Goal: Navigation & Orientation: Find specific page/section

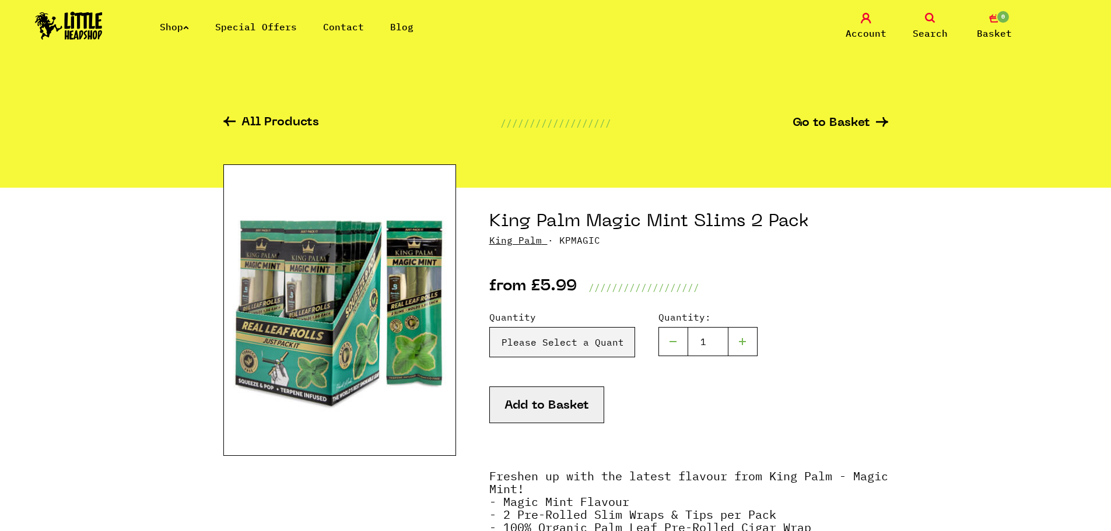
click at [99, 21] on img at bounding box center [69, 26] width 68 height 28
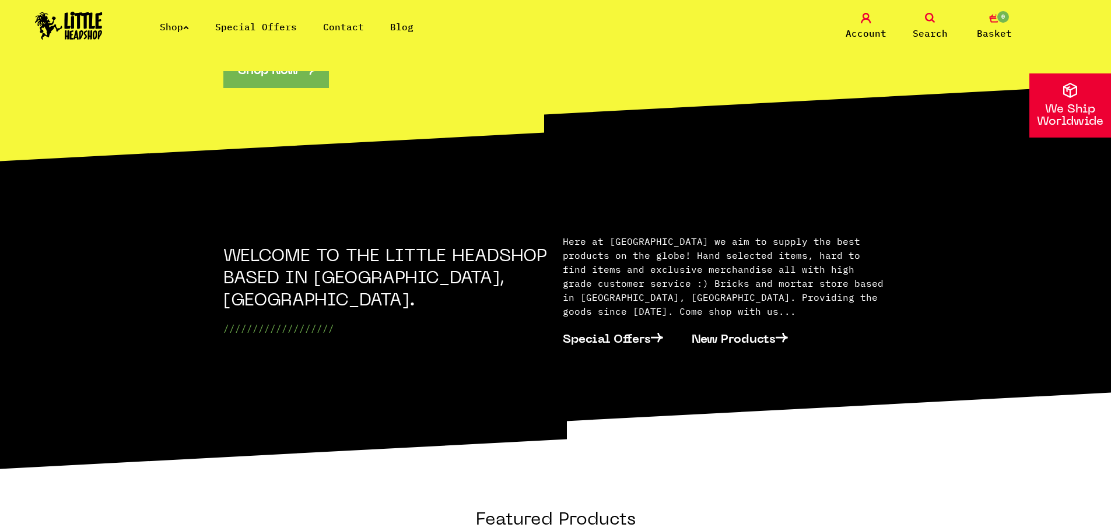
scroll to position [135, 0]
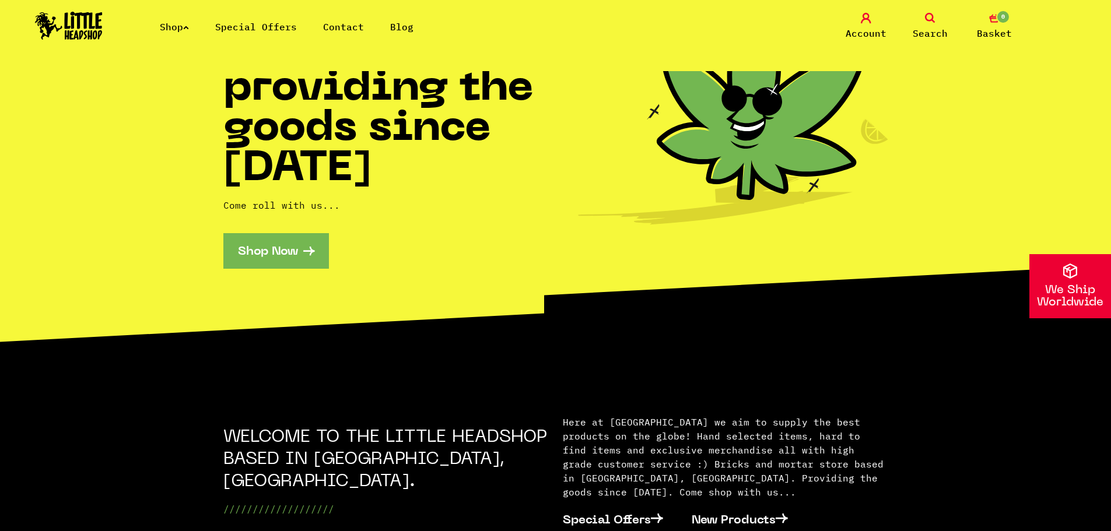
click at [170, 28] on link "Shop" at bounding box center [174, 27] width 29 height 12
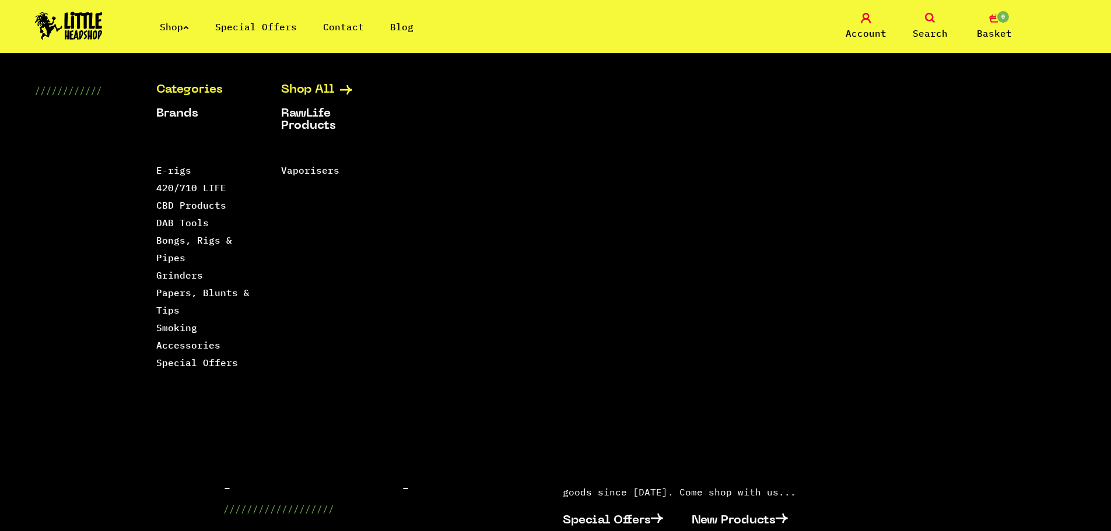
click at [307, 87] on link "Shop All" at bounding box center [329, 90] width 96 height 12
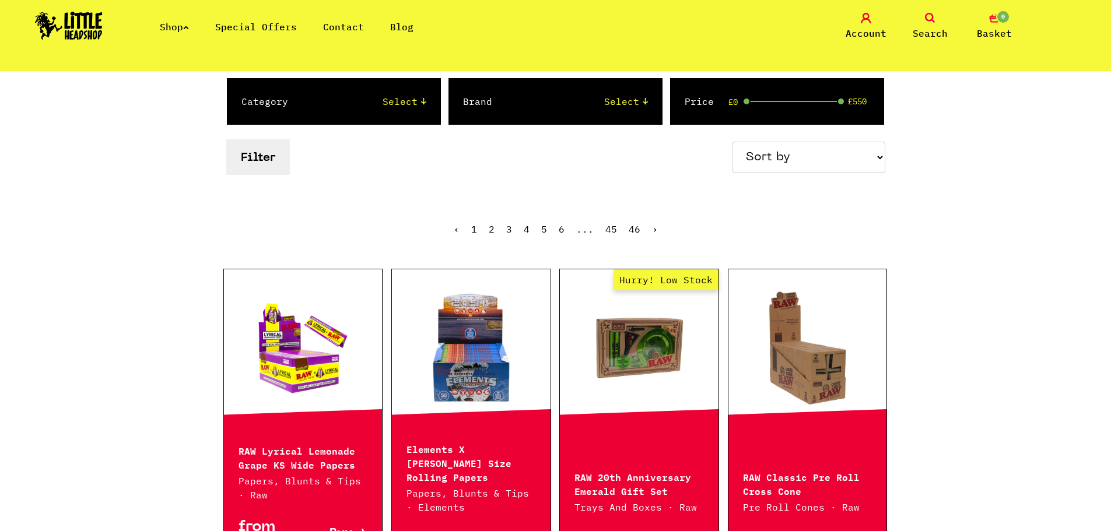
scroll to position [156, 0]
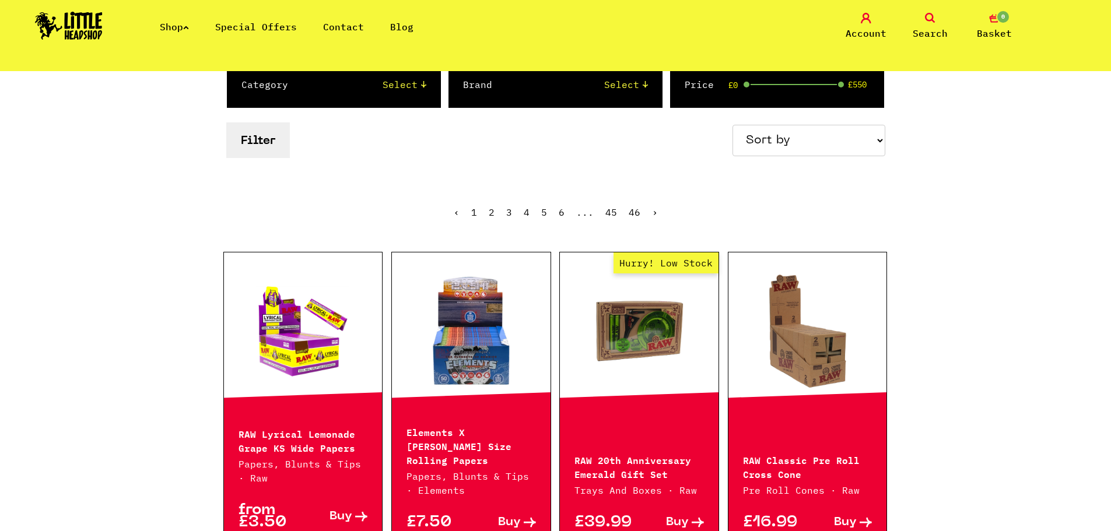
click at [781, 136] on select "Sort by Price - Low to High Price - High to Low Newest Products" at bounding box center [808, 140] width 153 height 31
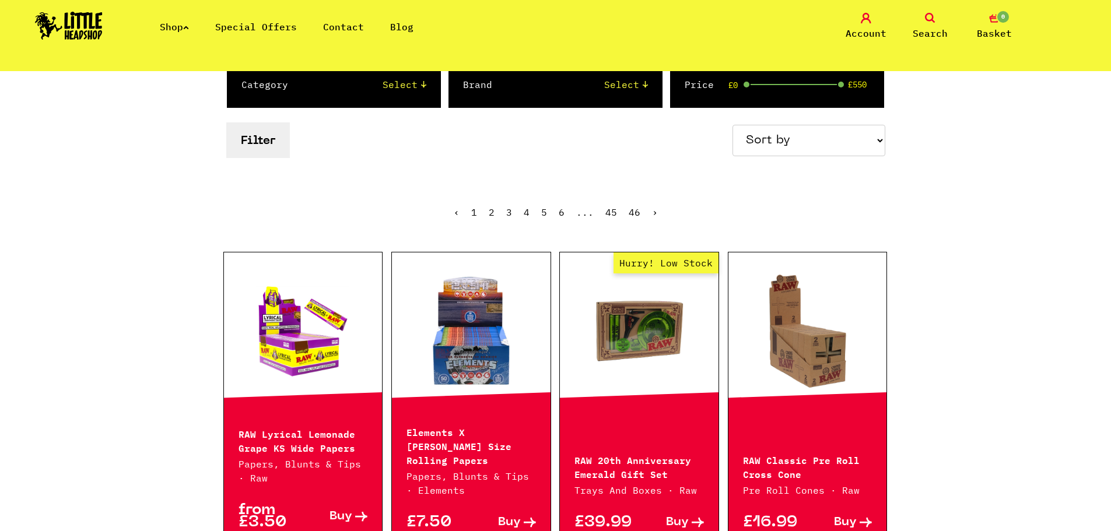
select select "newest"
click at [734, 125] on select "Sort by Price - Low to High Price - High to Low Newest Products" at bounding box center [808, 140] width 153 height 31
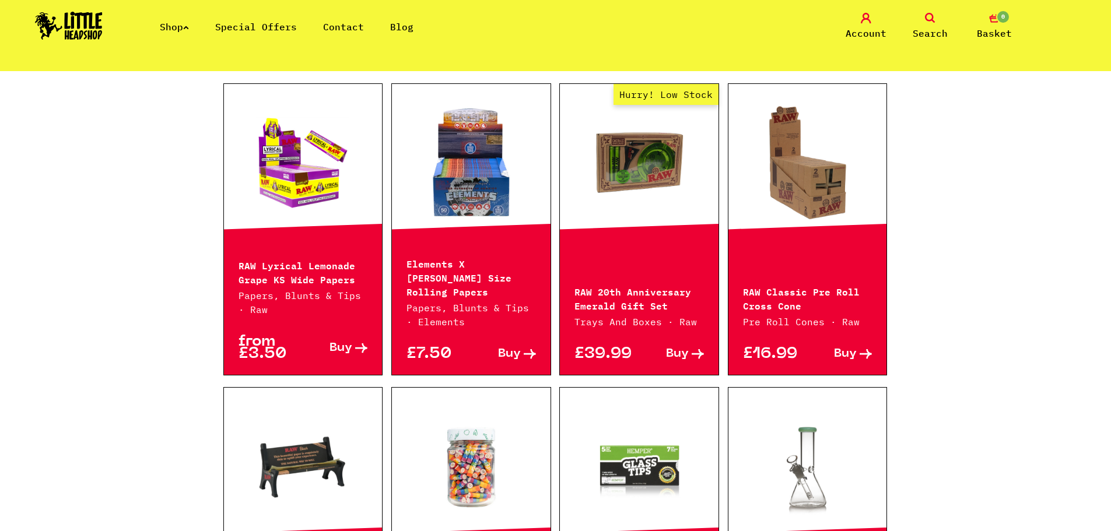
scroll to position [233, 0]
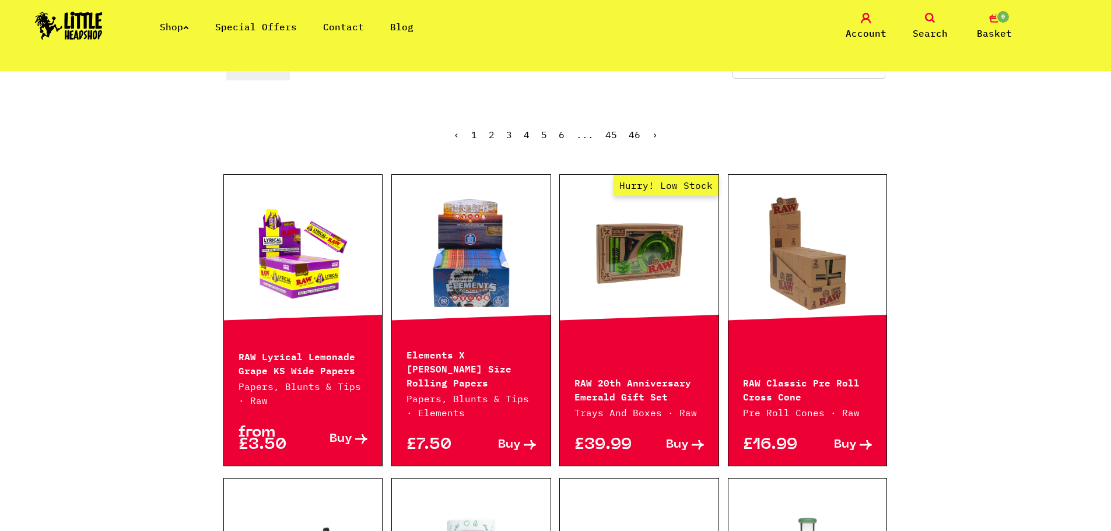
click at [260, 23] on link "Special Offers" at bounding box center [256, 27] width 82 height 12
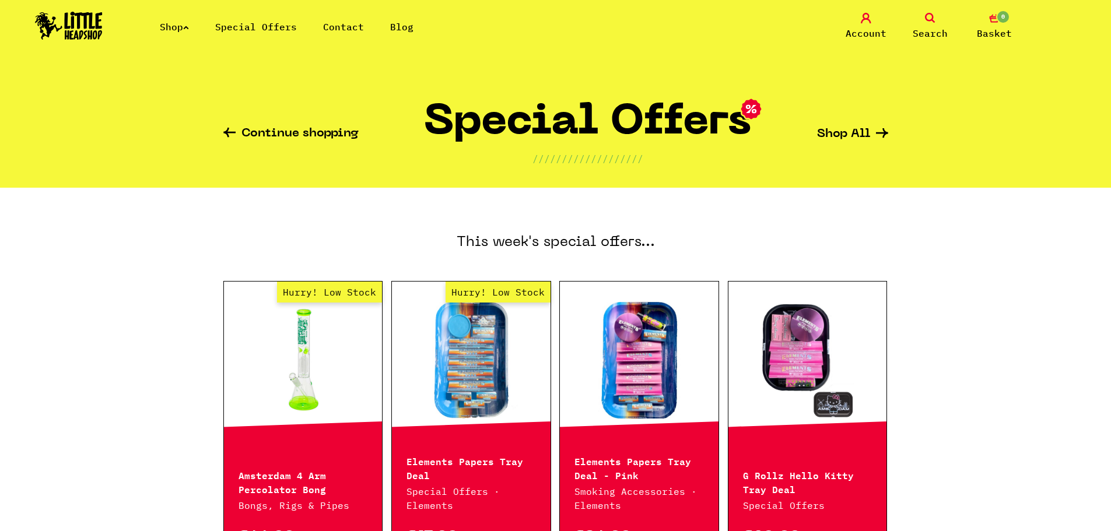
click at [161, 26] on link "Shop" at bounding box center [174, 27] width 29 height 12
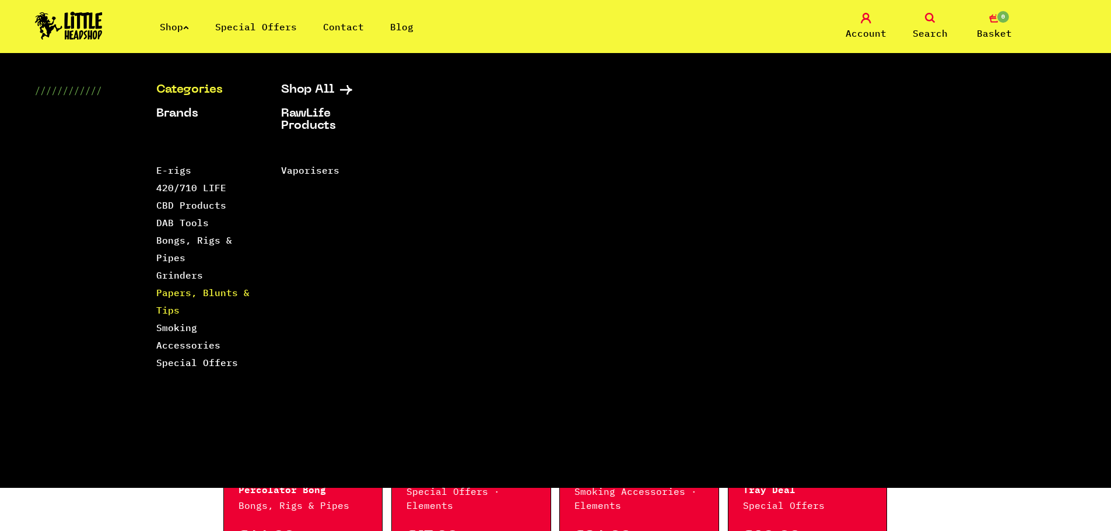
click at [198, 296] on link "Papers, Blunts & Tips" at bounding box center [202, 301] width 93 height 29
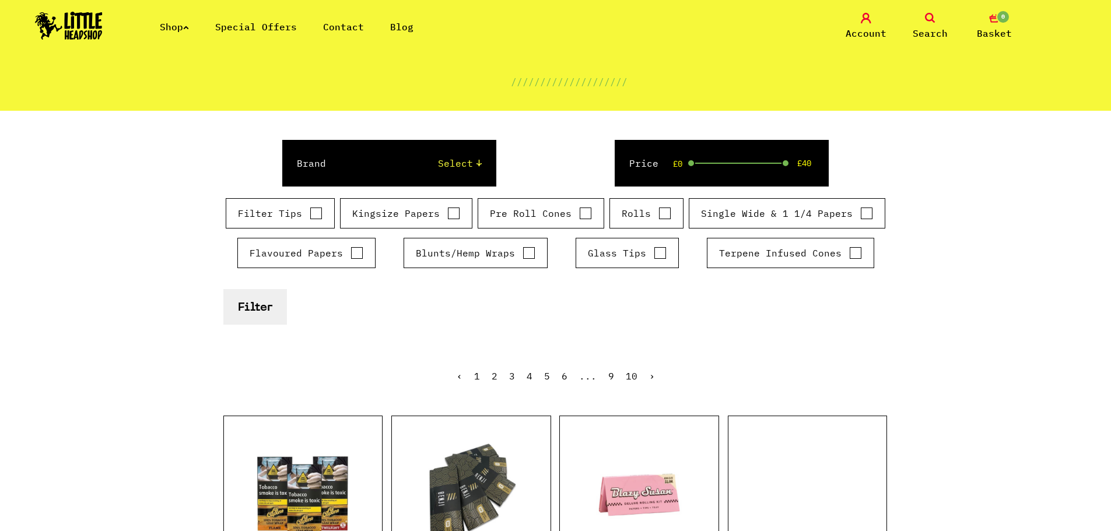
scroll to position [233, 0]
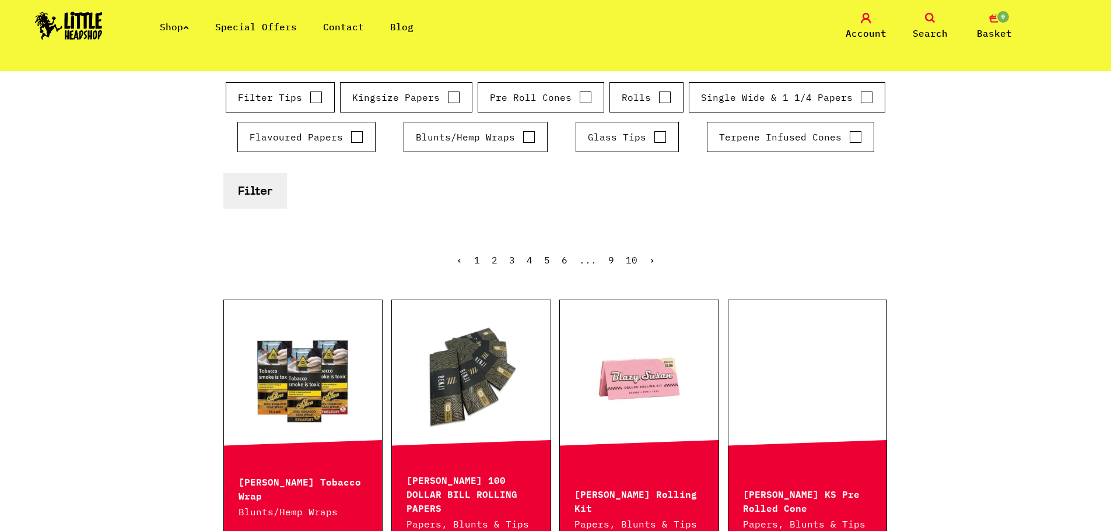
click at [497, 261] on link "2" at bounding box center [495, 260] width 6 height 12
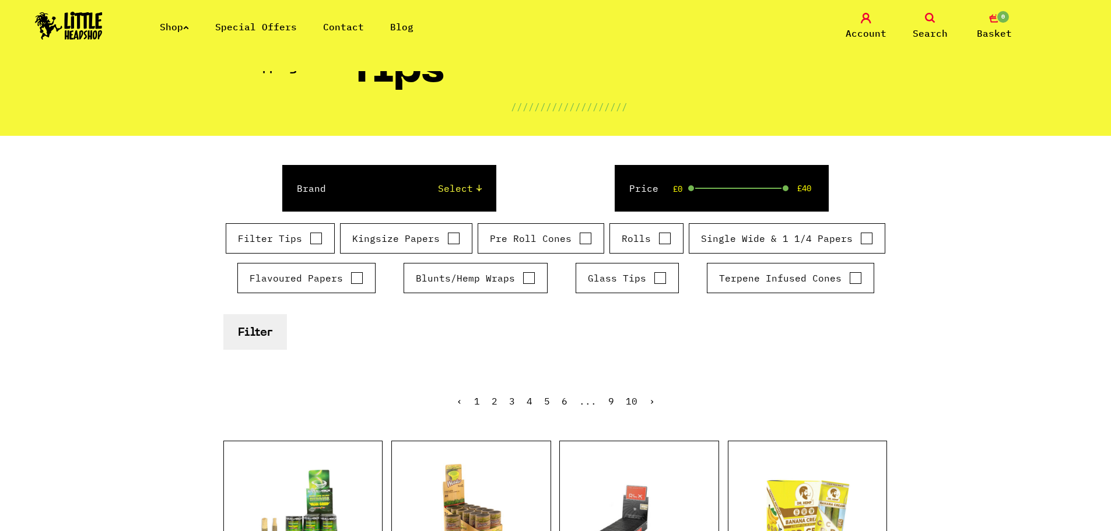
scroll to position [156, 0]
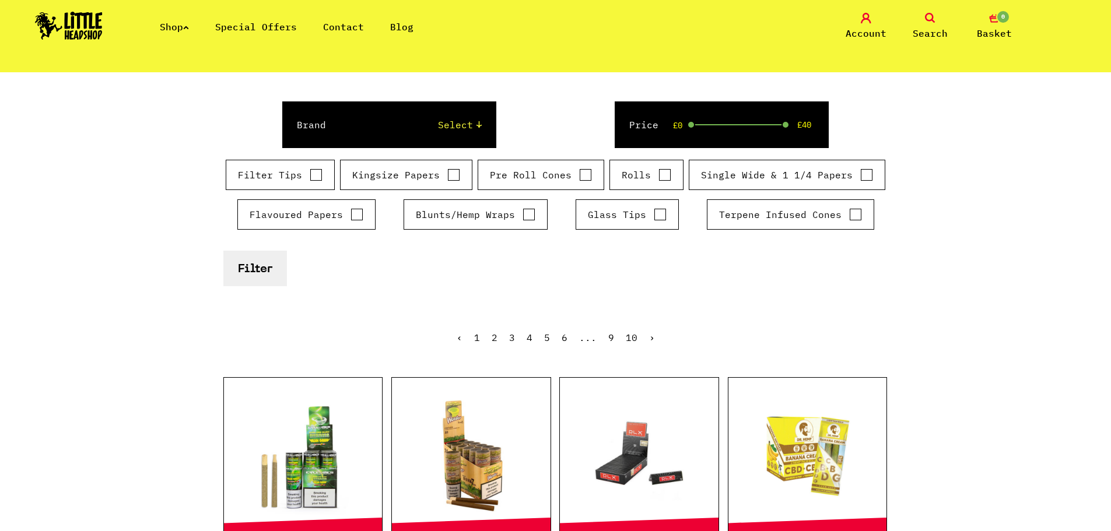
click at [268, 270] on button "Filter" at bounding box center [255, 269] width 64 height 36
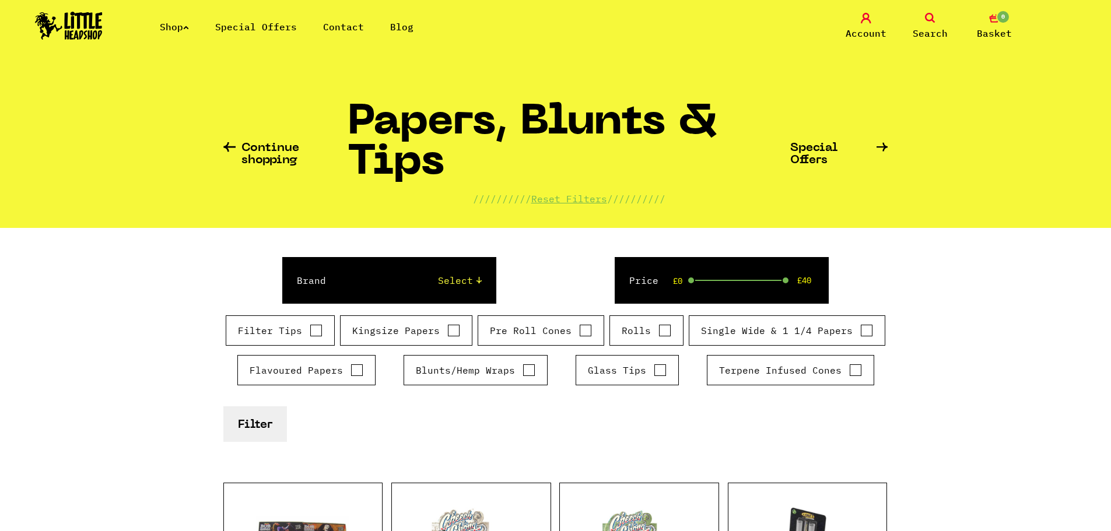
click at [448, 279] on select "Select Rizla Raw OCB Elements Shine 24k Cyclones Phuncky Feel Tips Smoking Pape…" at bounding box center [415, 281] width 132 height 14
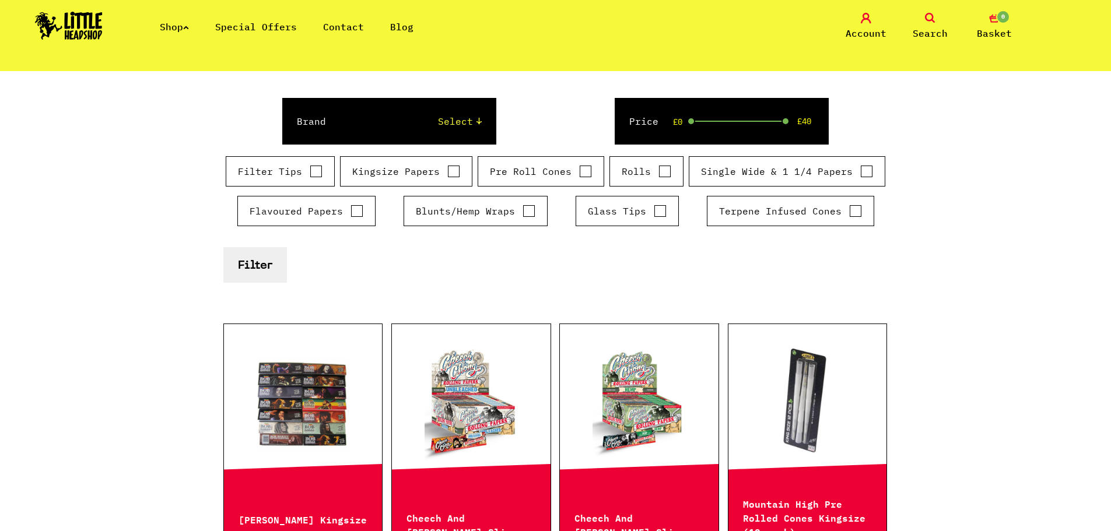
scroll to position [78, 0]
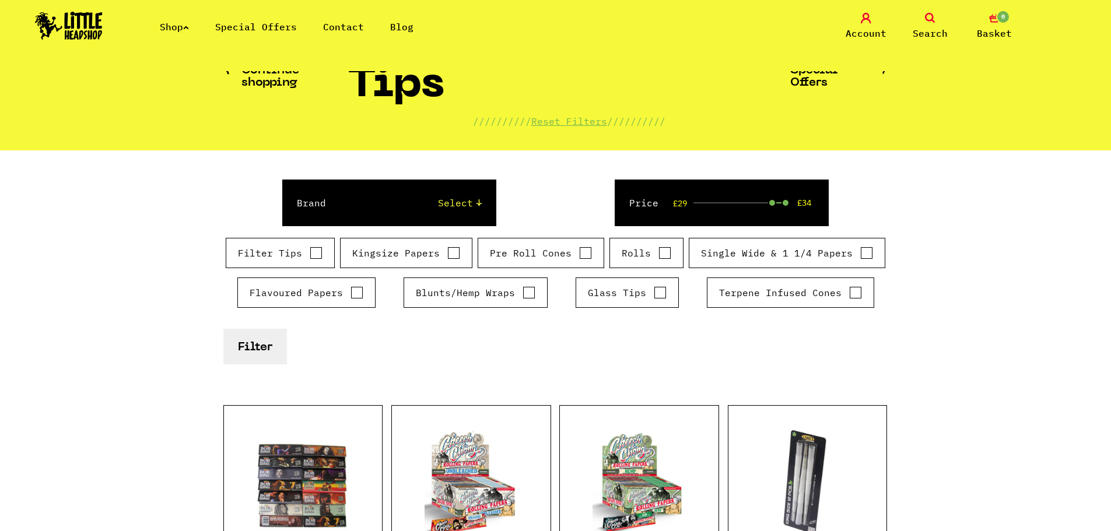
click at [776, 197] on div "Price £29 £34" at bounding box center [722, 203] width 214 height 47
drag, startPoint x: 776, startPoint y: 197, endPoint x: 746, endPoint y: 199, distance: 29.2
click at [746, 199] on div "Price £29 £34" at bounding box center [722, 203] width 214 height 47
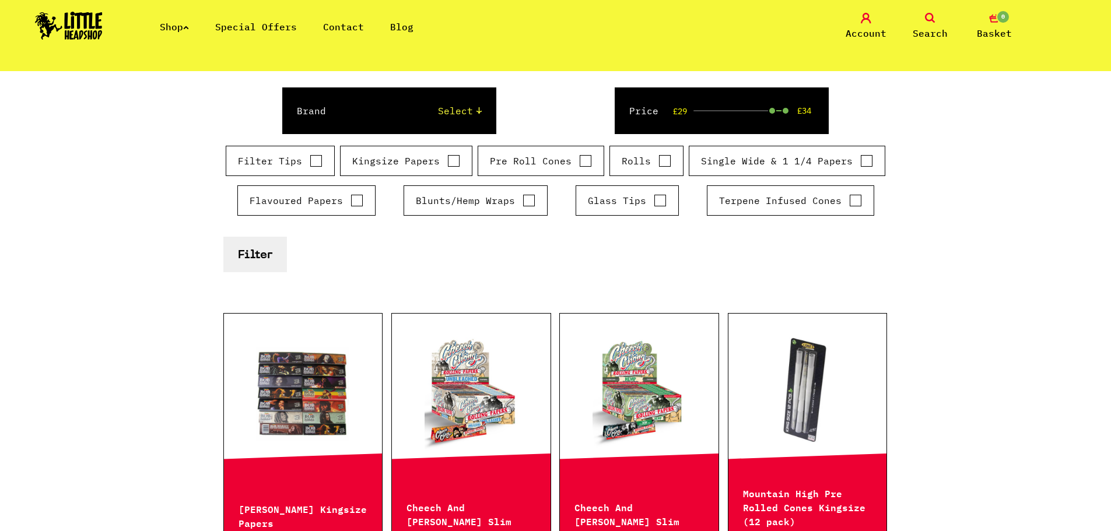
scroll to position [0, 0]
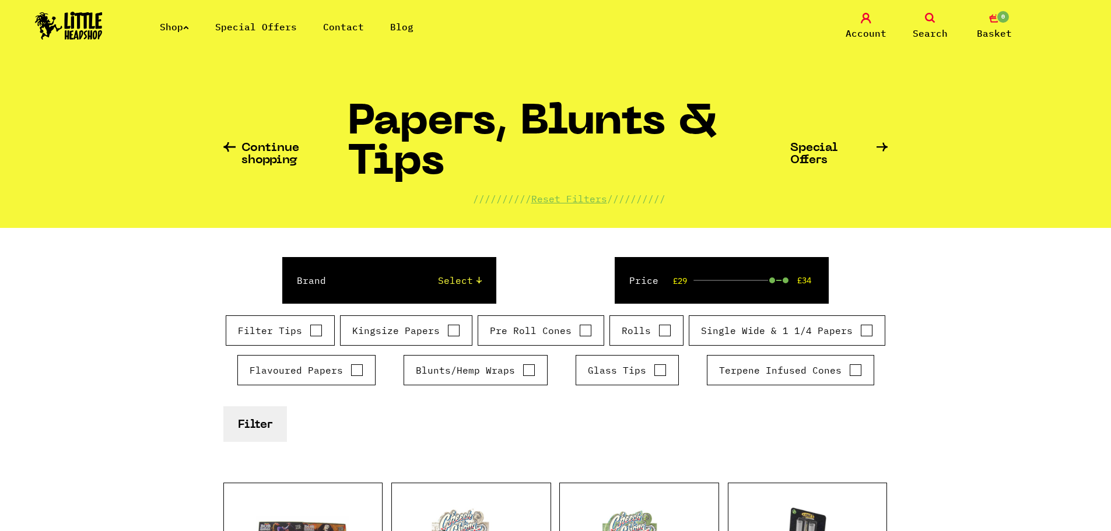
click at [527, 373] on input "Blunts/Hemp Wraps" at bounding box center [529, 370] width 13 height 12
checkbox input "true"
drag, startPoint x: 769, startPoint y: 276, endPoint x: 497, endPoint y: 296, distance: 272.4
click at [497, 296] on div "Brand Select Rizla Raw OCB Elements Shine 24k Cyclones Phuncky Feel Tips Smokin…" at bounding box center [555, 280] width 665 height 47
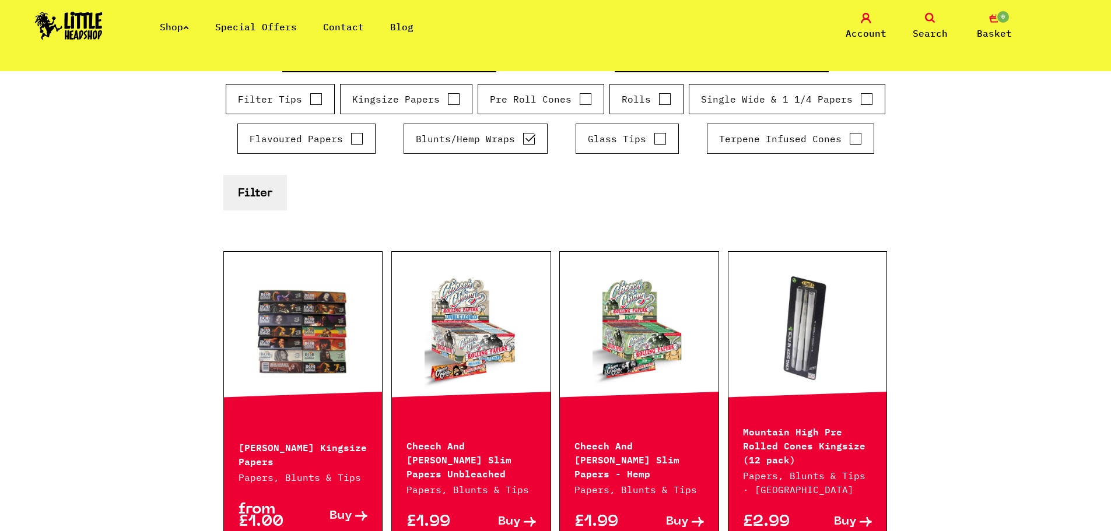
scroll to position [311, 0]
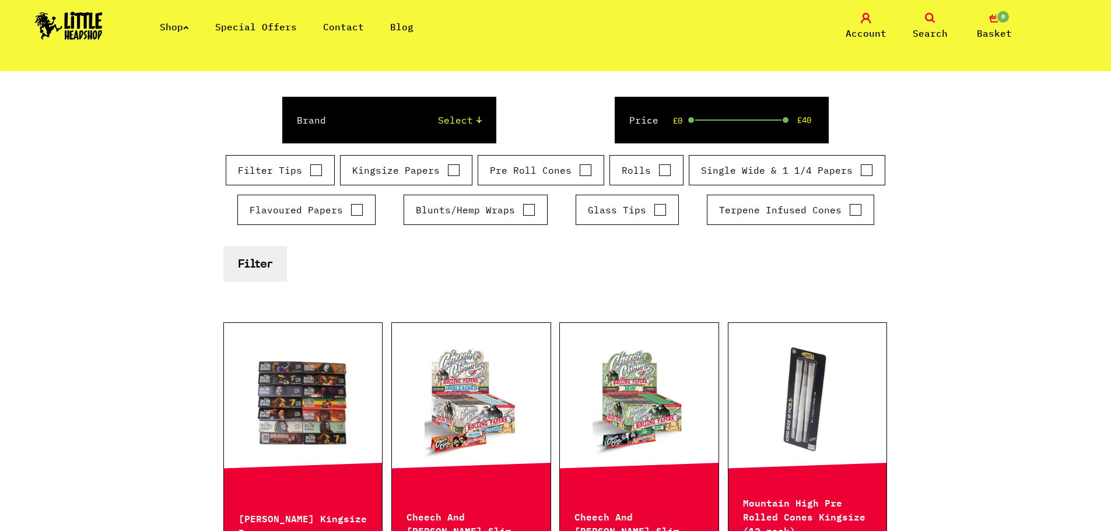
scroll to position [73, 0]
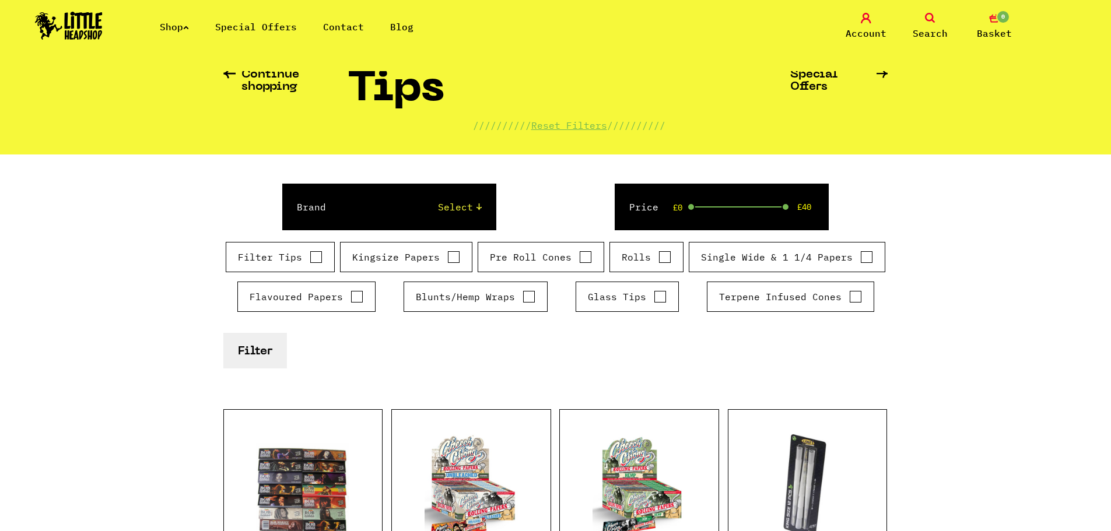
click at [532, 296] on input "Blunts/Hemp Wraps" at bounding box center [529, 297] width 13 height 12
click at [525, 300] on input "Blunts/Hemp Wraps" at bounding box center [529, 297] width 13 height 12
checkbox input "true"
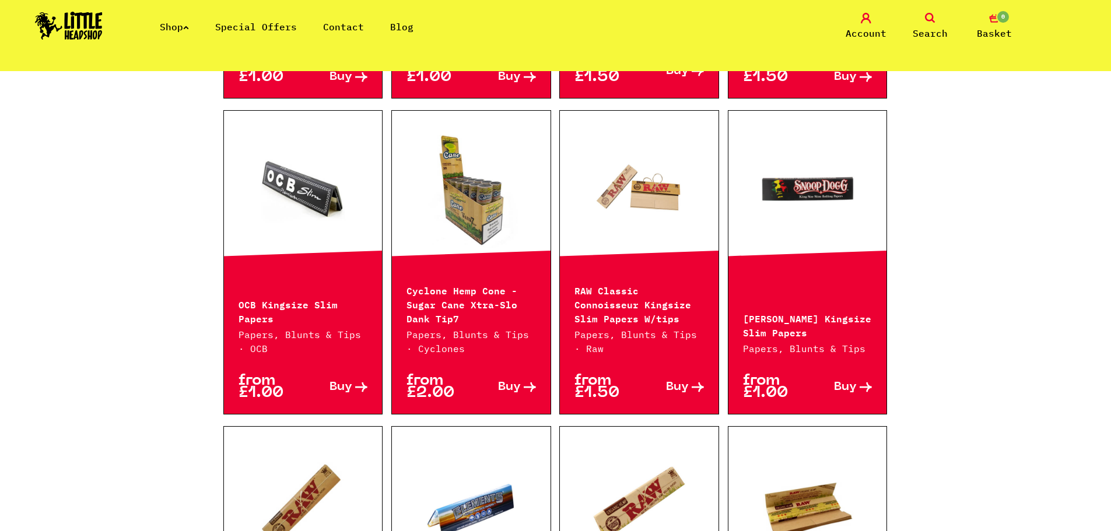
scroll to position [0, 0]
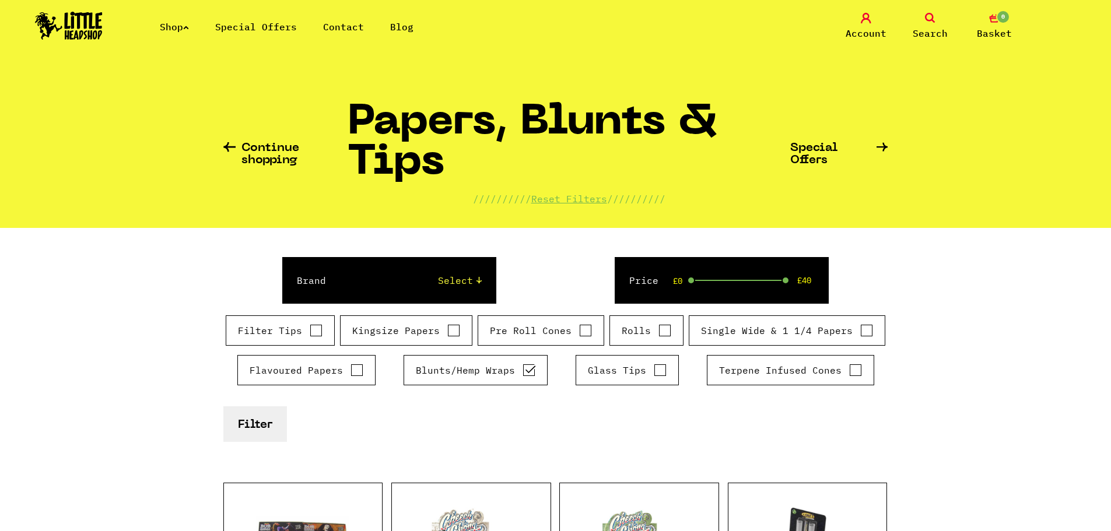
click at [179, 30] on link "Shop" at bounding box center [174, 27] width 29 height 12
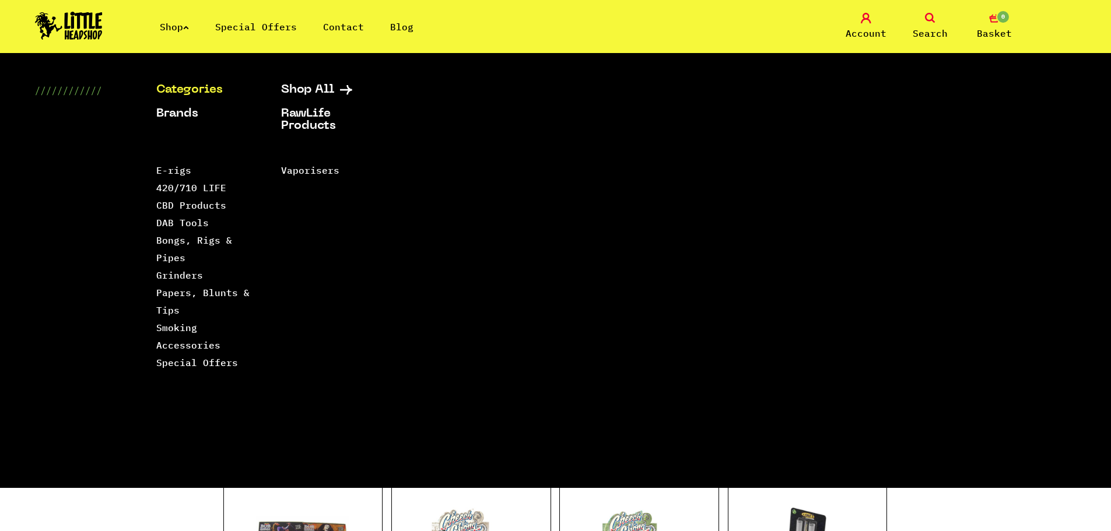
click at [304, 80] on div "Categories Shop All Brands RawLife Products Special Offers Contact Backwoods Bl…" at bounding box center [555, 270] width 1111 height 435
click at [314, 86] on link "Shop All" at bounding box center [329, 90] width 96 height 12
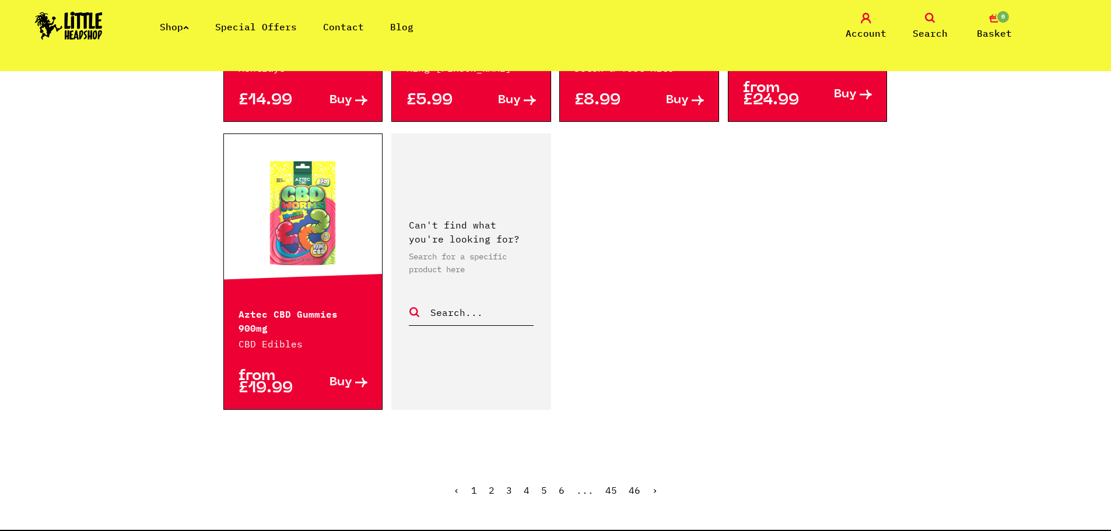
scroll to position [1948, 0]
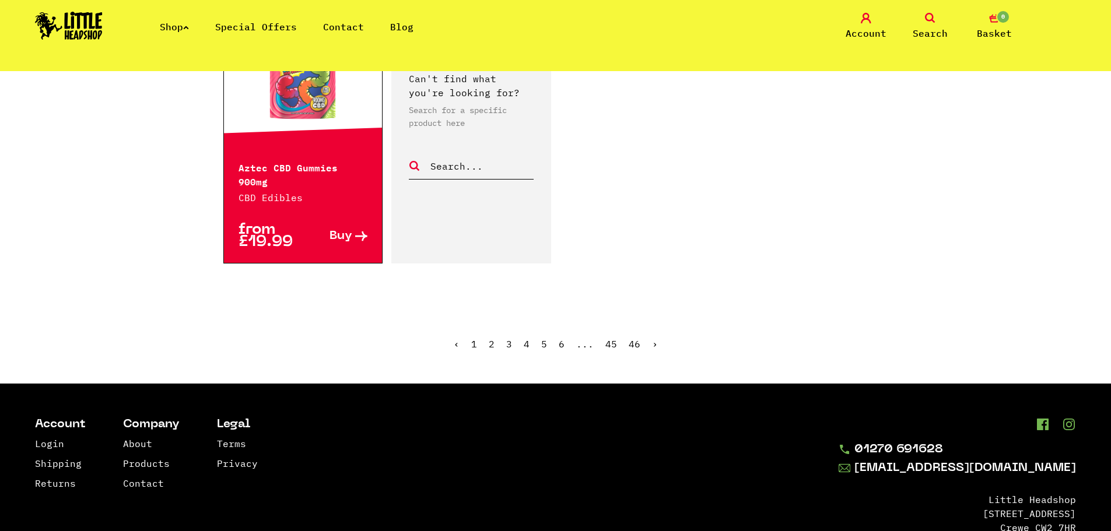
click at [654, 338] on link "›" at bounding box center [655, 344] width 6 height 12
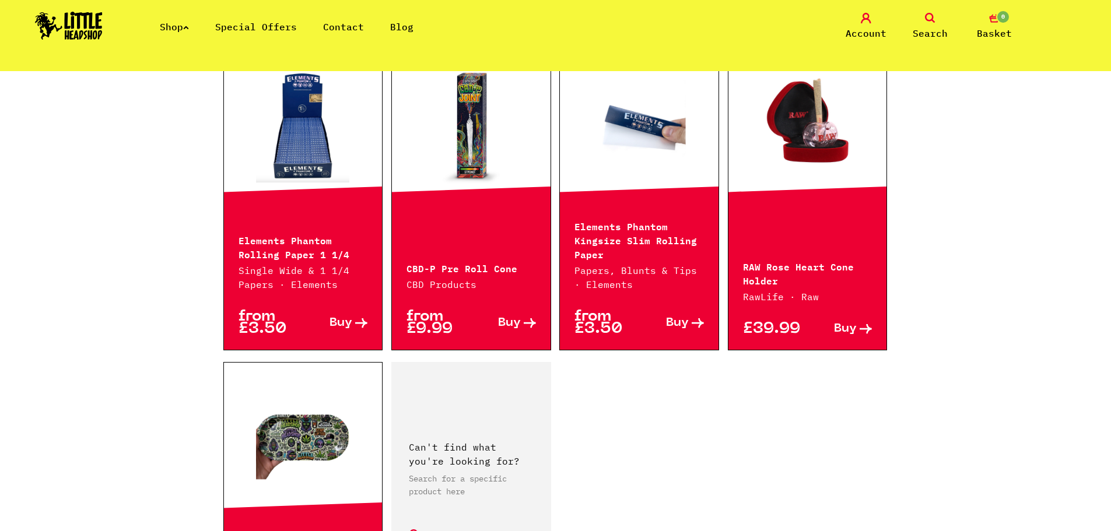
scroll to position [1710, 0]
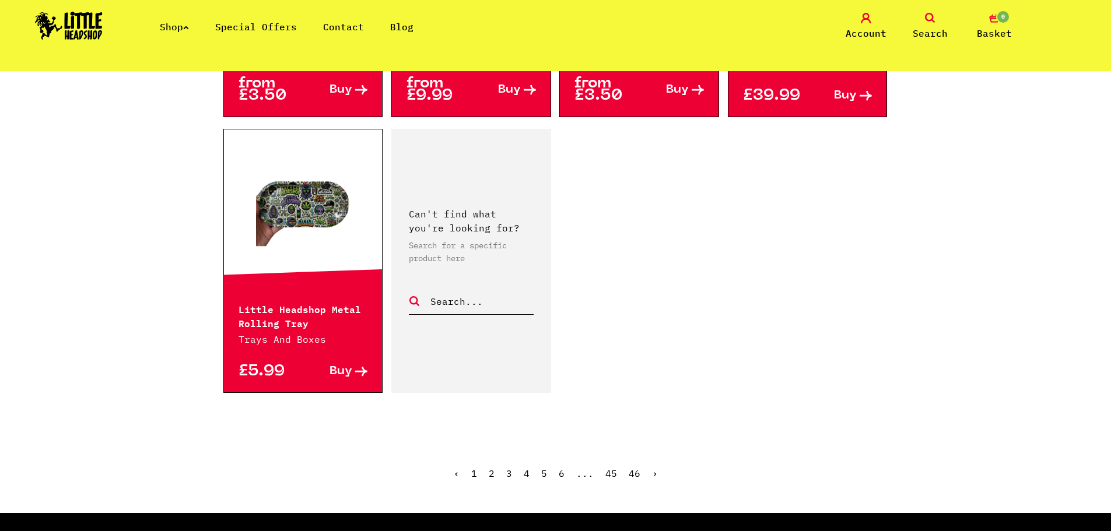
click at [656, 469] on ul "‹ 1 2 3 4 5 6 ... 45 46 ›" at bounding box center [555, 482] width 665 height 50
click at [652, 475] on link "›" at bounding box center [655, 474] width 6 height 12
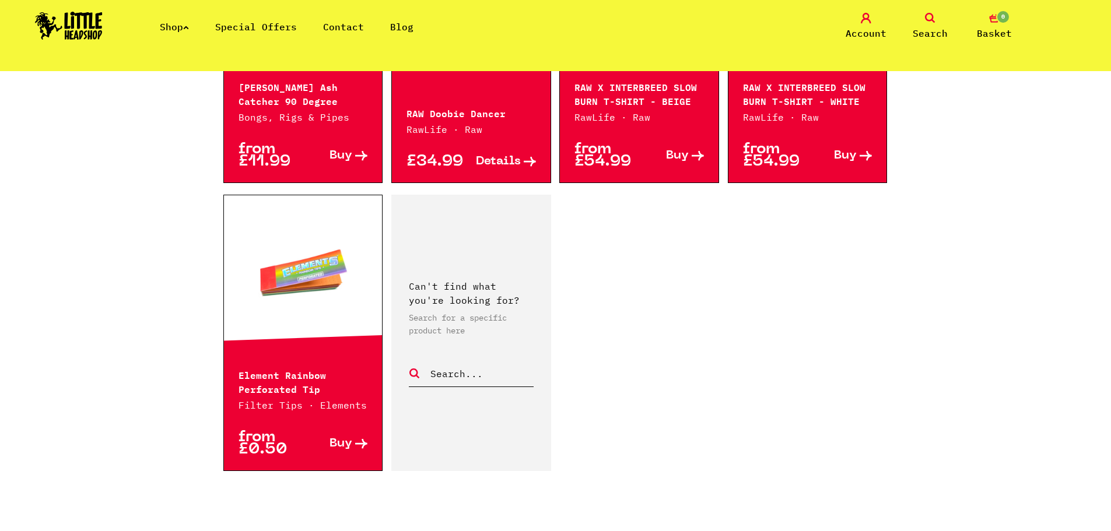
scroll to position [1944, 0]
